Goal: Transaction & Acquisition: Subscribe to service/newsletter

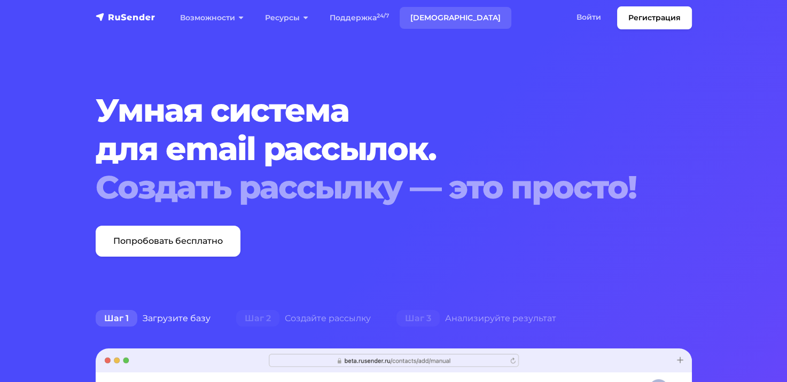
click at [423, 16] on link "Тарифы" at bounding box center [455, 18] width 112 height 22
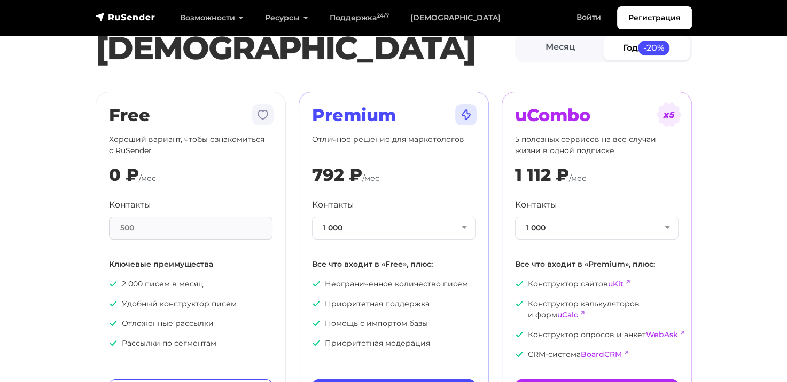
scroll to position [53, 0]
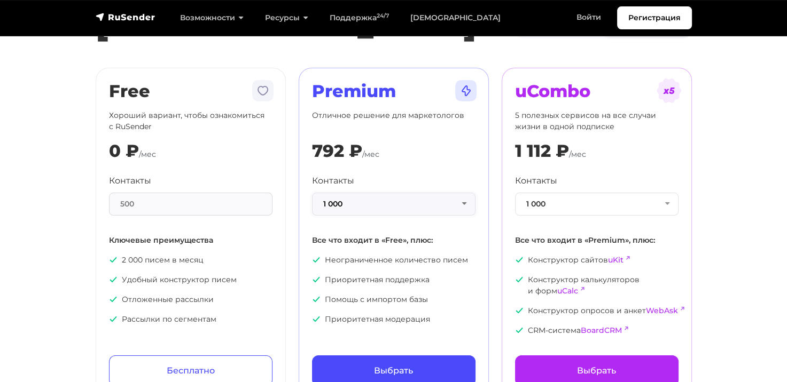
click at [382, 200] on button "1 000" at bounding box center [393, 204] width 163 height 23
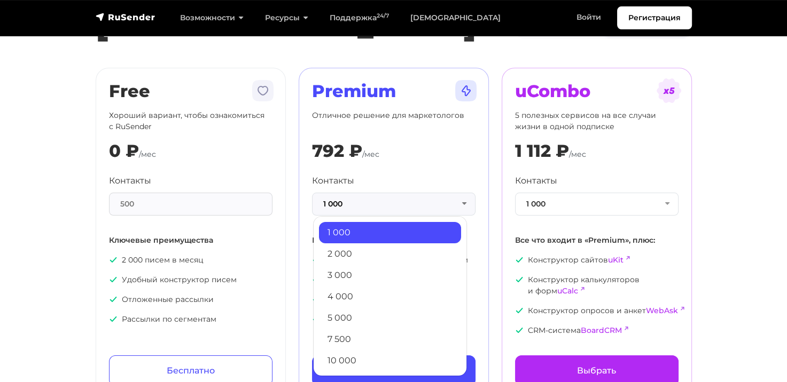
click at [363, 247] on link "2 000" at bounding box center [390, 253] width 142 height 21
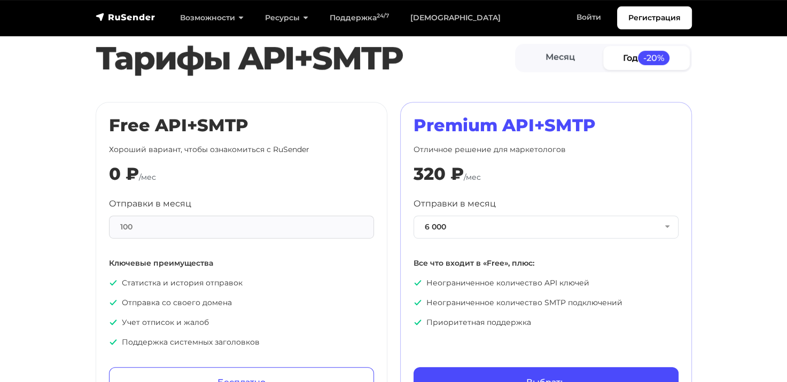
scroll to position [534, 0]
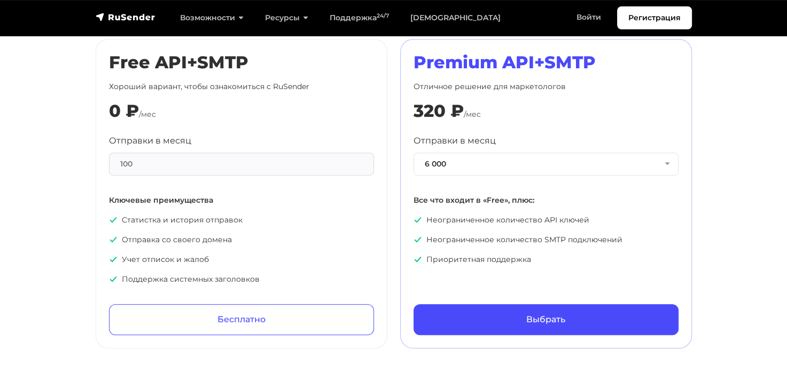
click at [231, 157] on div "100" at bounding box center [241, 164] width 265 height 23
click at [229, 161] on div "100" at bounding box center [241, 164] width 265 height 23
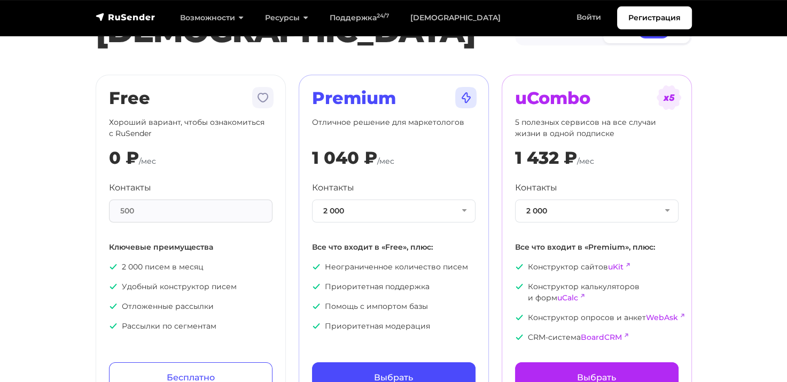
scroll to position [107, 0]
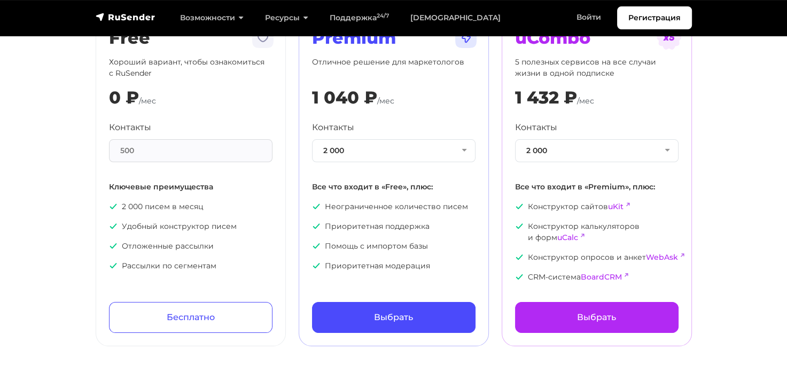
click at [206, 151] on div "500" at bounding box center [190, 150] width 163 height 23
click at [216, 157] on div "500" at bounding box center [190, 150] width 163 height 23
click at [154, 152] on div "500" at bounding box center [190, 150] width 163 height 23
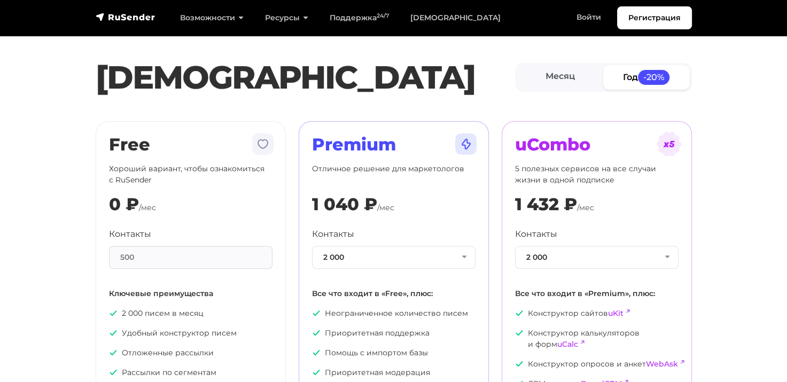
click at [264, 145] on img at bounding box center [263, 144] width 26 height 26
click at [558, 72] on link "Месяц" at bounding box center [560, 77] width 87 height 24
click at [558, 72] on link "Месяц" at bounding box center [559, 77] width 87 height 24
click at [647, 76] on span "-20%" at bounding box center [653, 77] width 32 height 14
click at [567, 77] on link "Месяц" at bounding box center [560, 77] width 87 height 24
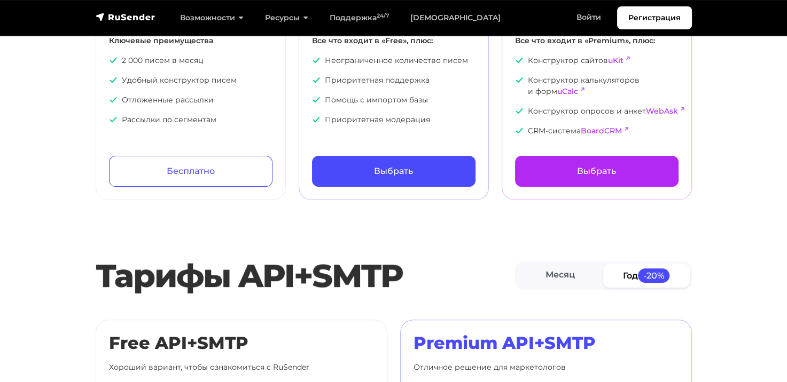
scroll to position [267, 0]
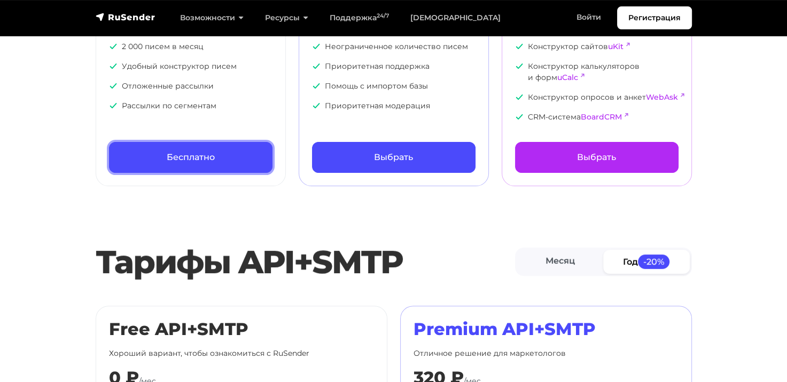
click at [198, 153] on link "Бесплатно" at bounding box center [190, 157] width 163 height 31
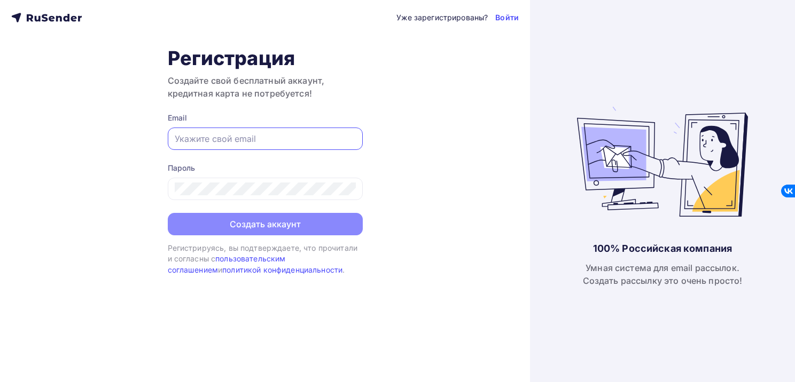
click at [249, 136] on input "text" at bounding box center [265, 138] width 181 height 13
type input "[EMAIL_ADDRESS][DOMAIN_NAME]"
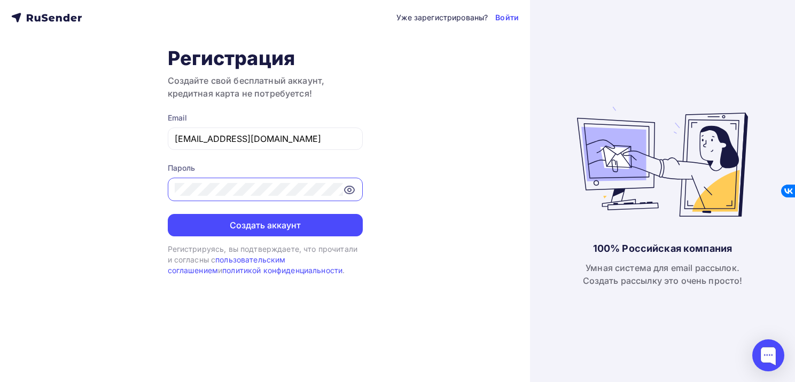
click at [168, 214] on button "Создать аккаунт" at bounding box center [265, 225] width 195 height 22
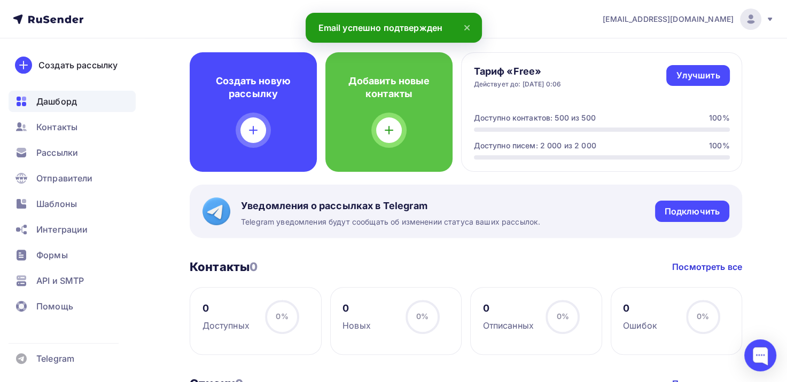
scroll to position [160, 0]
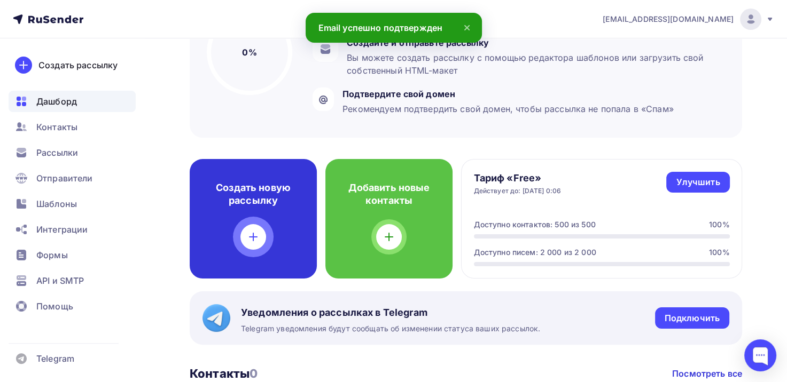
click at [280, 229] on div "Создать новую рассылку" at bounding box center [253, 219] width 127 height 120
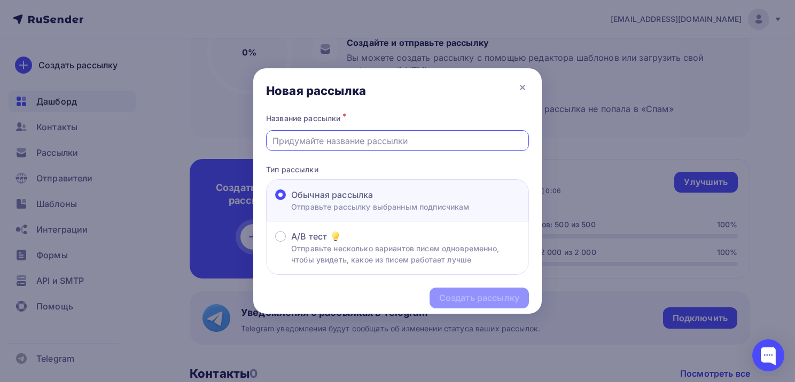
click at [372, 143] on input "text" at bounding box center [397, 141] width 250 height 13
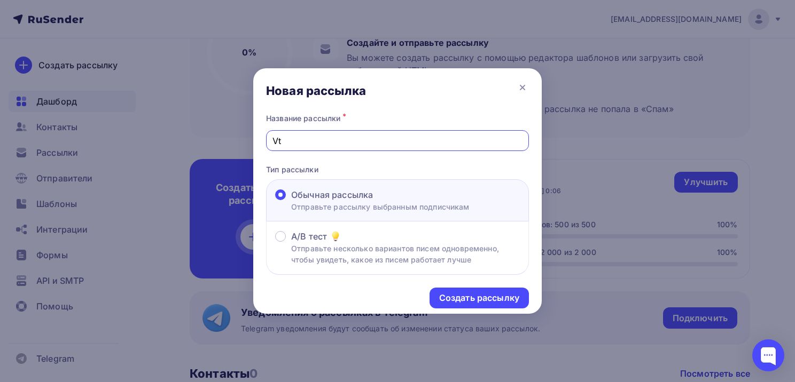
type input "V"
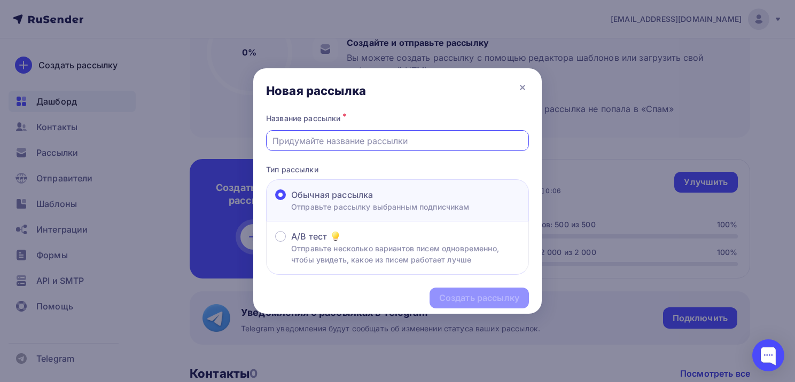
type input "С"
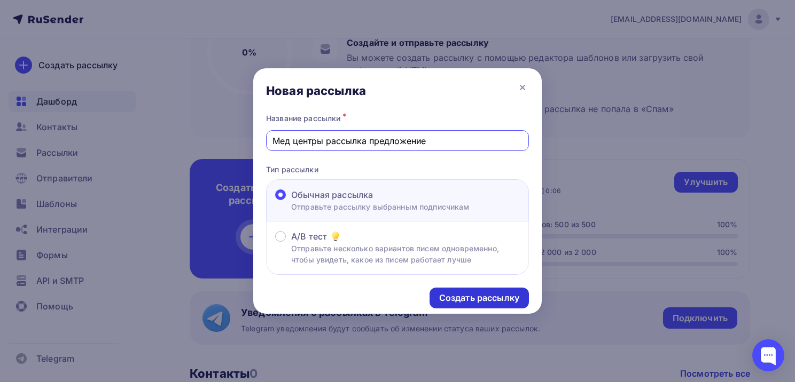
type input "Мед центры рассылка предложение"
click at [461, 292] on div "Создать рассылку" at bounding box center [479, 298] width 80 height 12
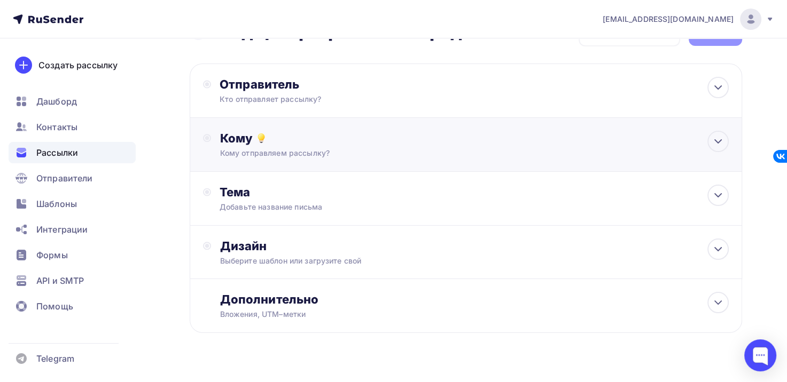
scroll to position [53, 0]
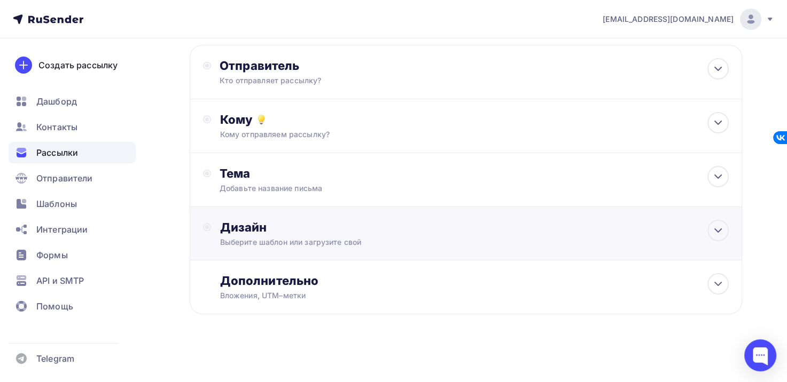
click at [351, 237] on div "Выберите шаблон или загрузите свой" at bounding box center [448, 242] width 458 height 11
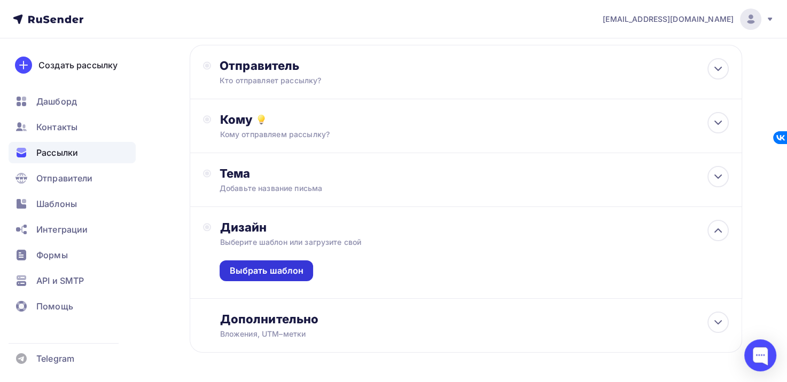
click at [289, 276] on div "Выбрать шаблон" at bounding box center [265, 271] width 93 height 21
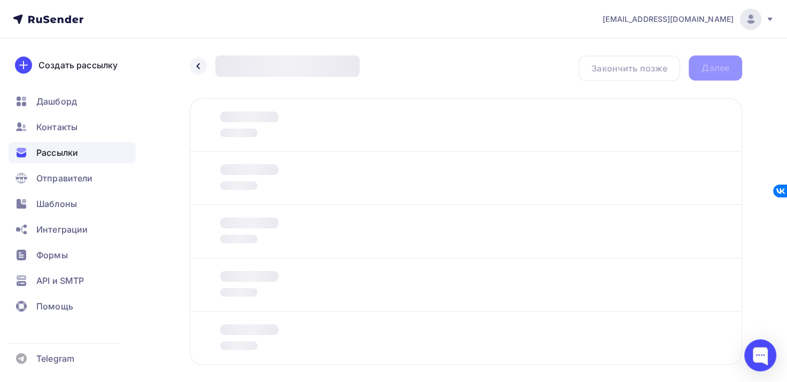
scroll to position [51, 0]
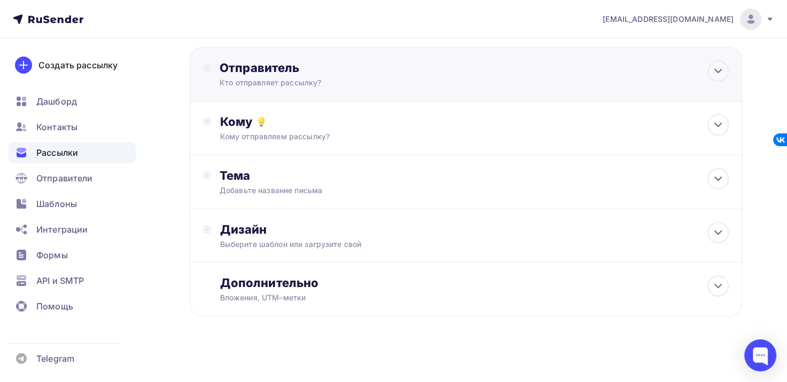
click at [383, 87] on div "Кто отправляет рассылку?" at bounding box center [323, 82] width 208 height 11
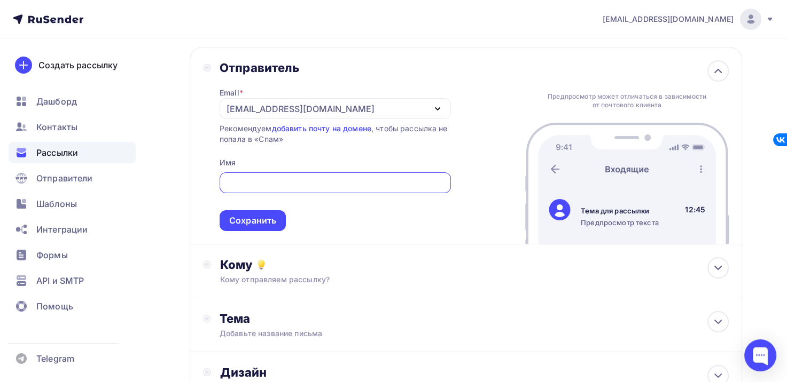
scroll to position [0, 0]
click at [220, 194] on span "Сохранить" at bounding box center [334, 200] width 231 height 63
click at [400, 107] on div "[EMAIL_ADDRESS][DOMAIN_NAME]" at bounding box center [334, 109] width 231 height 21
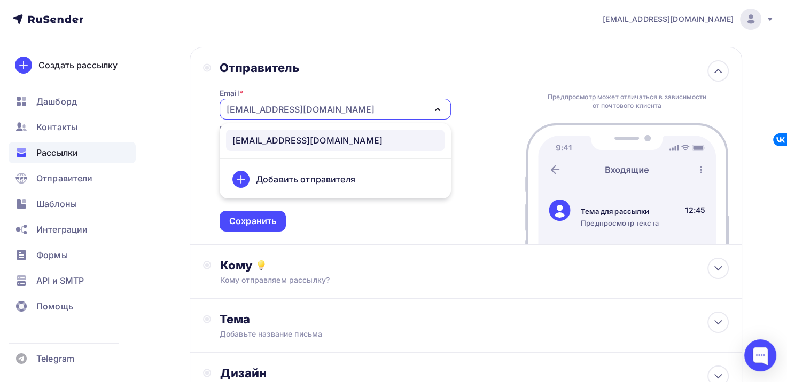
click at [420, 102] on div "[EMAIL_ADDRESS][DOMAIN_NAME]" at bounding box center [334, 109] width 231 height 21
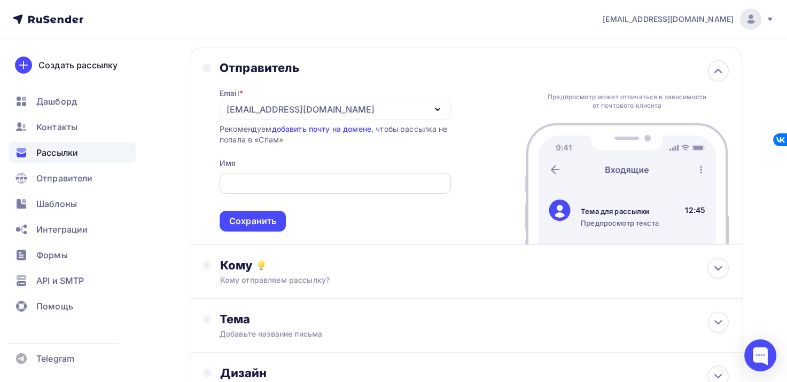
click at [352, 187] on input "text" at bounding box center [334, 183] width 219 height 13
type input "М"
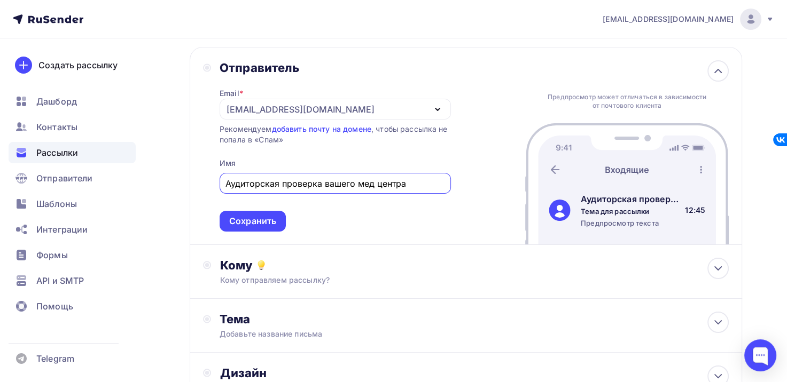
type input "Аудиторская проверка вашего мед центра"
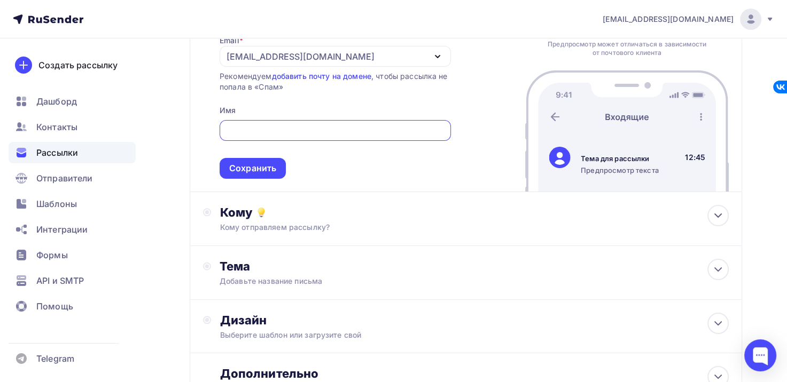
scroll to position [105, 0]
click at [348, 216] on div "Кому" at bounding box center [473, 212] width 509 height 15
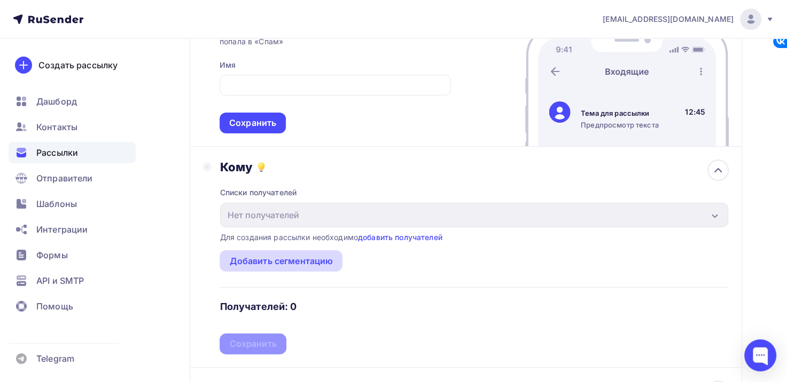
scroll to position [211, 0]
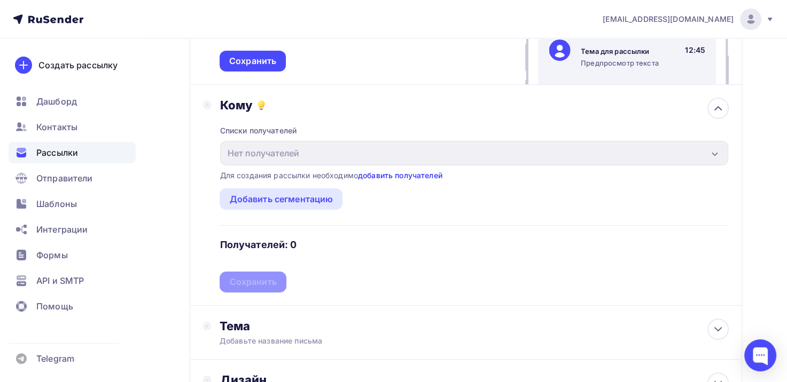
click at [415, 175] on link "добавить получателей" at bounding box center [400, 175] width 84 height 9
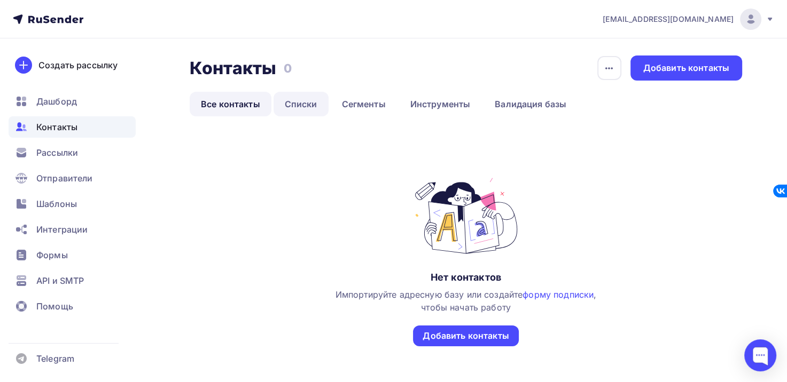
click at [316, 92] on link "Списки" at bounding box center [300, 104] width 55 height 25
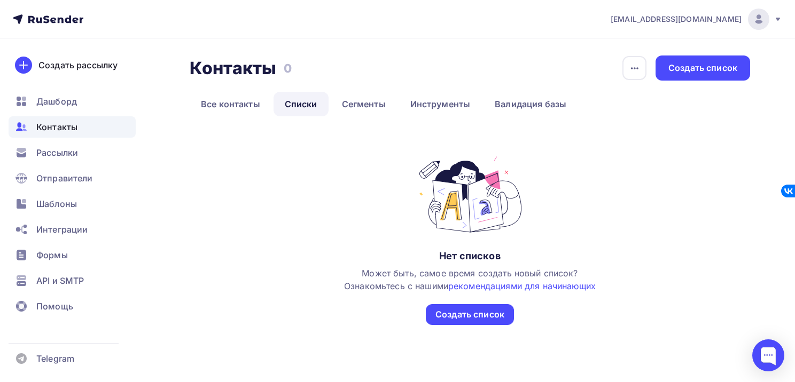
drag, startPoint x: 716, startPoint y: 68, endPoint x: 346, endPoint y: 76, distance: 370.1
click at [584, 77] on div "Контакты Контакты 0 0 История импорта Создать список" at bounding box center [470, 68] width 560 height 25
click at [237, 109] on link "Все контакты" at bounding box center [231, 104] width 82 height 25
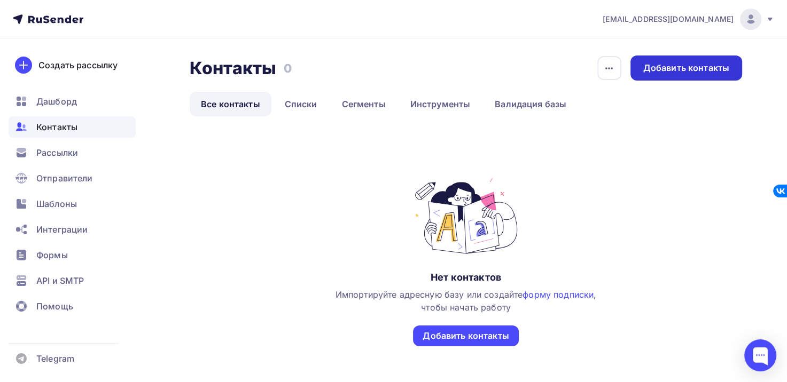
click at [697, 76] on div "Добавить контакты" at bounding box center [686, 68] width 112 height 25
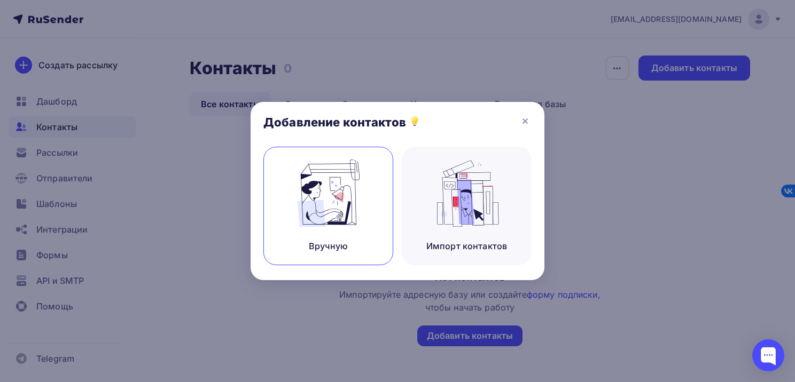
click at [319, 202] on img at bounding box center [329, 193] width 72 height 67
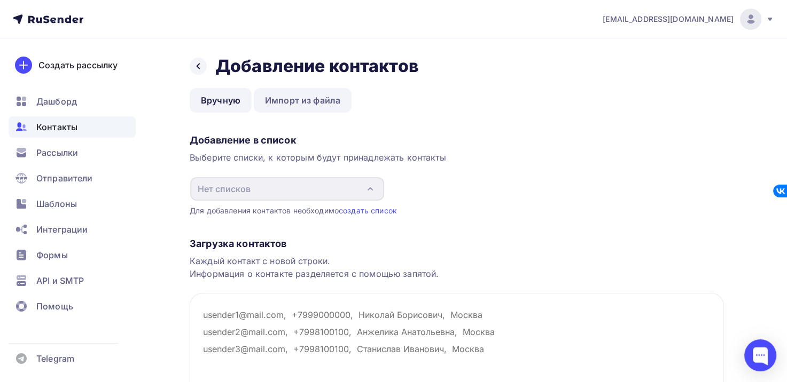
click at [322, 103] on link "Импорт из файла" at bounding box center [303, 100] width 98 height 25
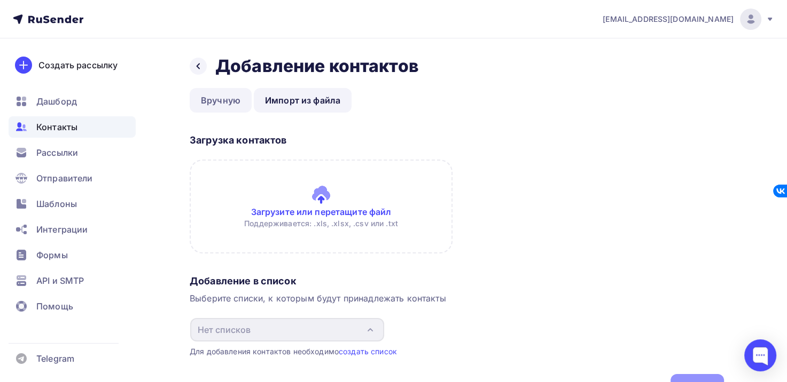
click at [231, 109] on link "Вручную" at bounding box center [221, 100] width 62 height 25
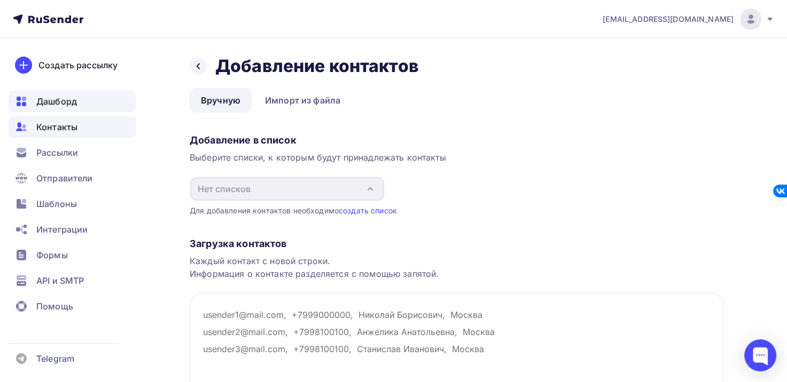
click at [53, 108] on div "Дашборд" at bounding box center [72, 101] width 127 height 21
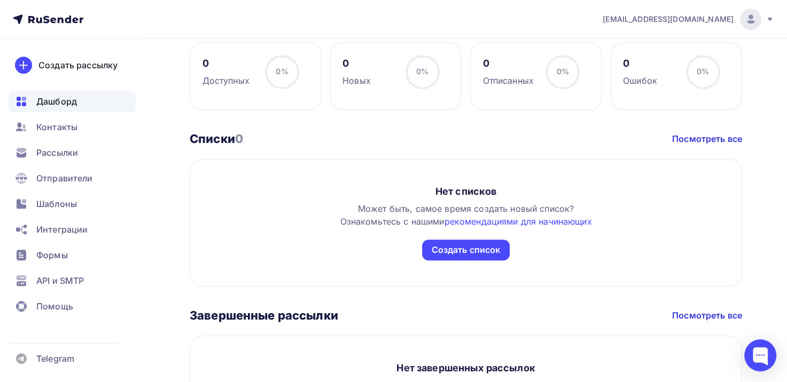
scroll to position [635, 0]
